Goal: Task Accomplishment & Management: Manage account settings

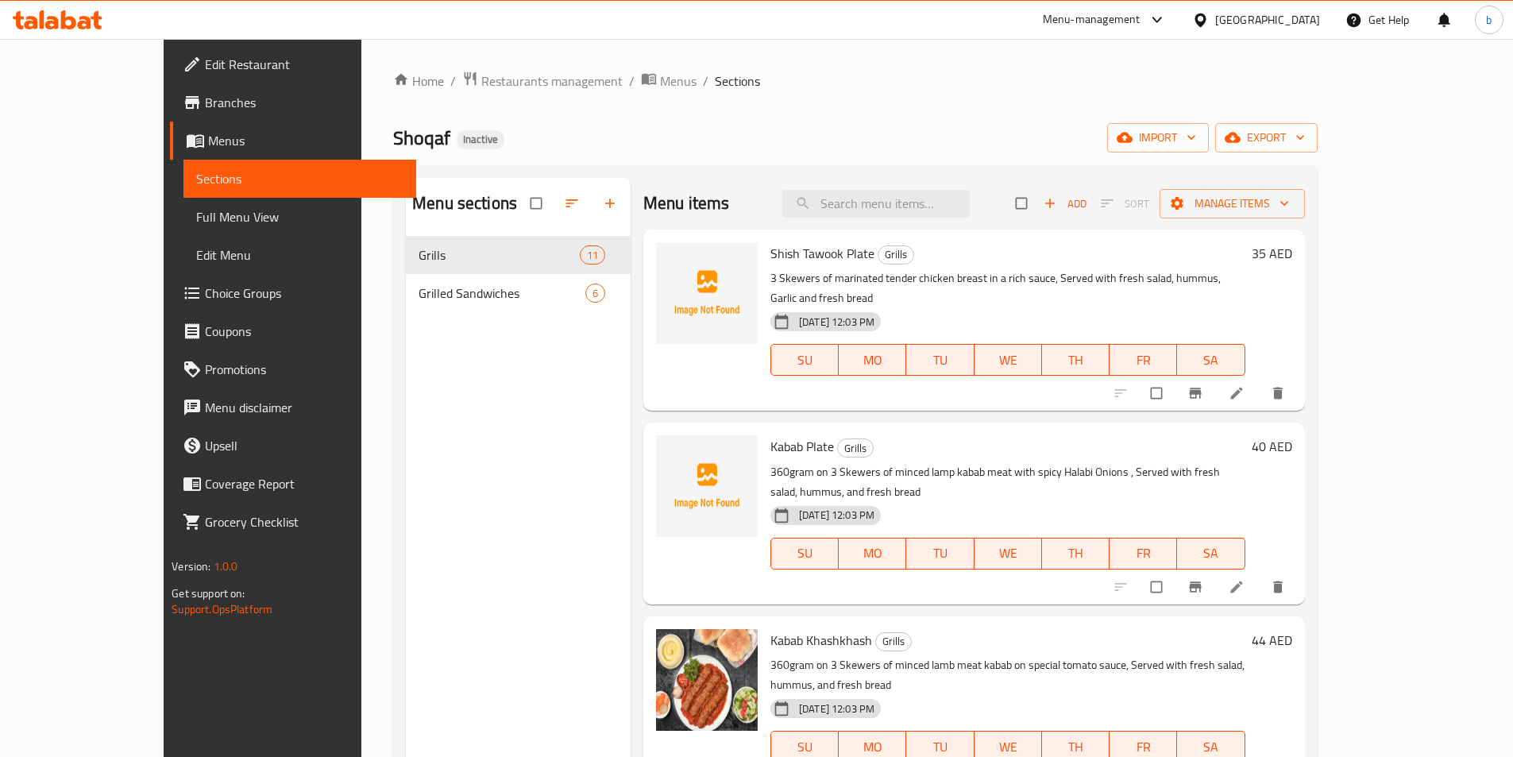
scroll to position [417, 0]
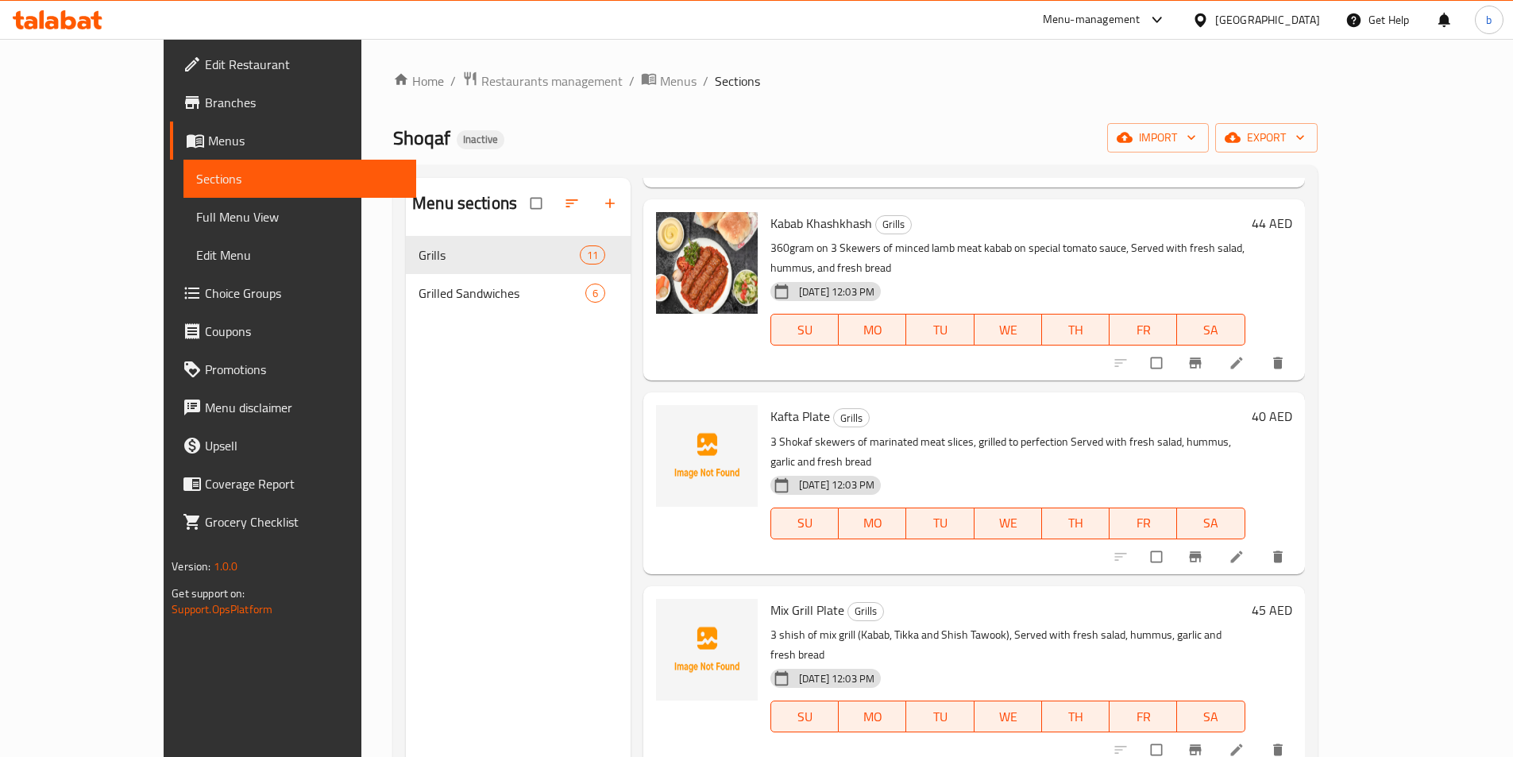
click at [205, 60] on span "Edit Restaurant" at bounding box center [304, 64] width 199 height 19
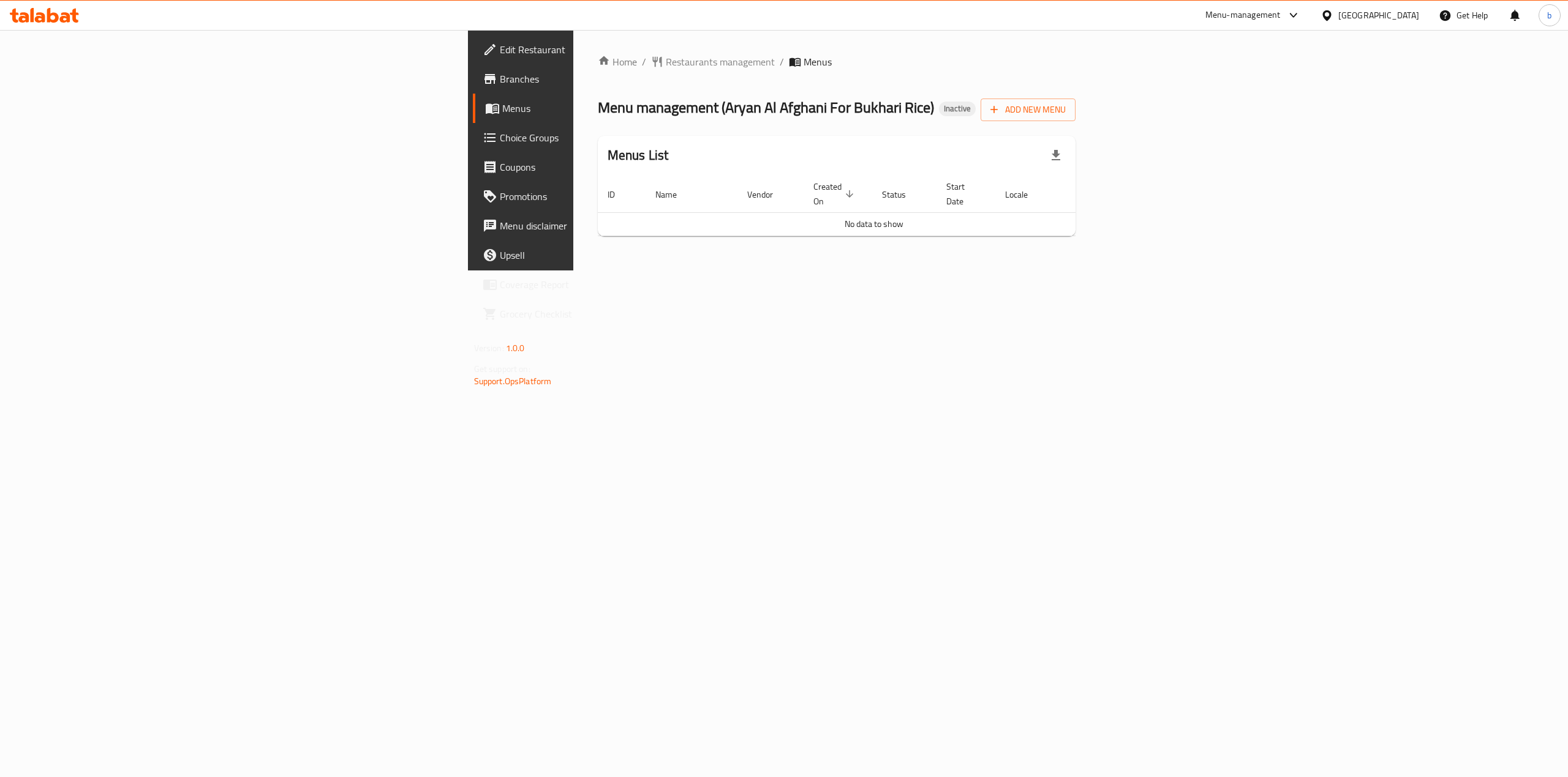
click at [500, 76] on span "Branches" at bounding box center [610, 79] width 221 height 15
click at [500, 83] on span "Branches" at bounding box center [610, 79] width 221 height 15
